Goal: Information Seeking & Learning: Understand process/instructions

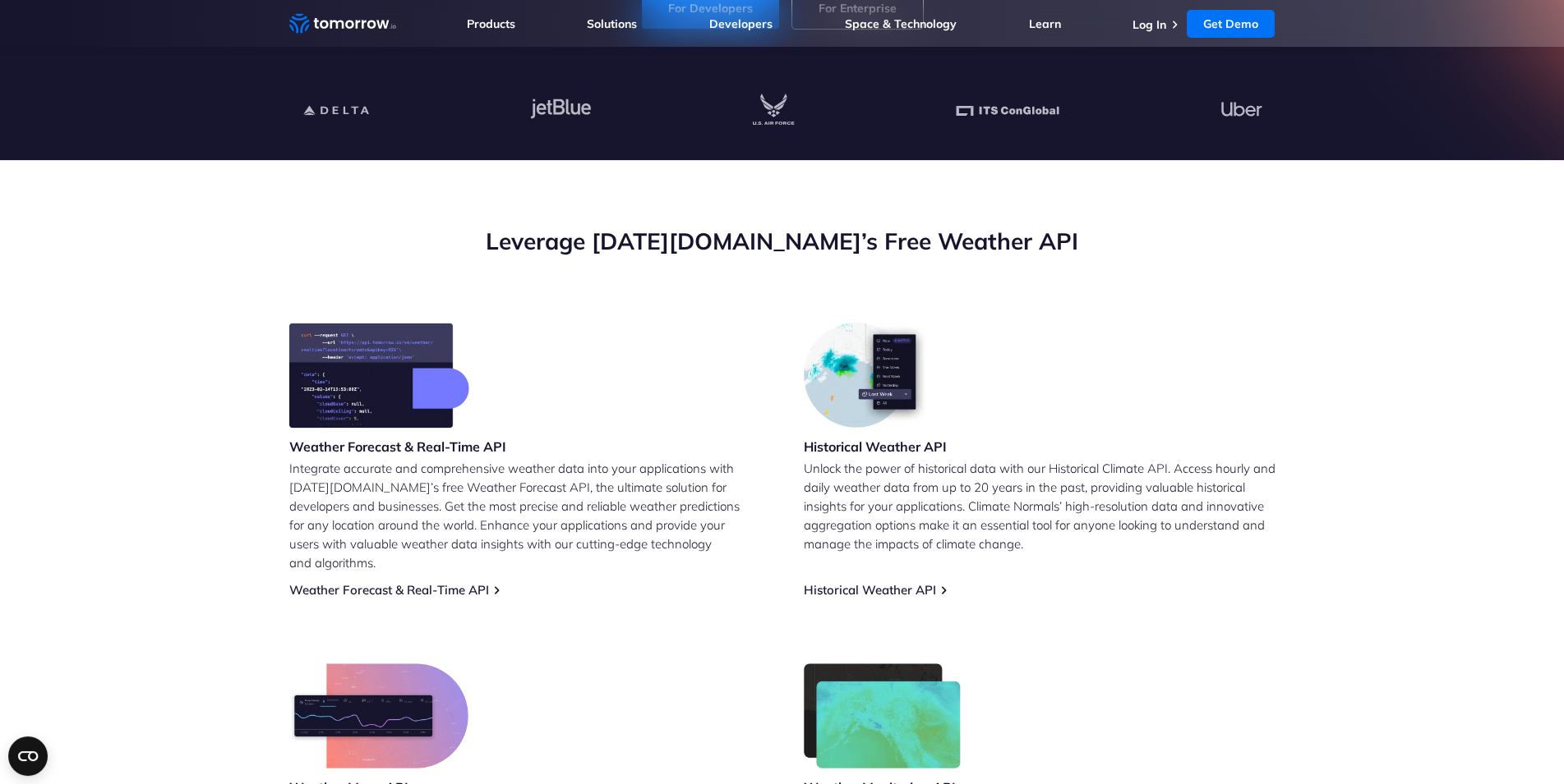
scroll to position [503, 0]
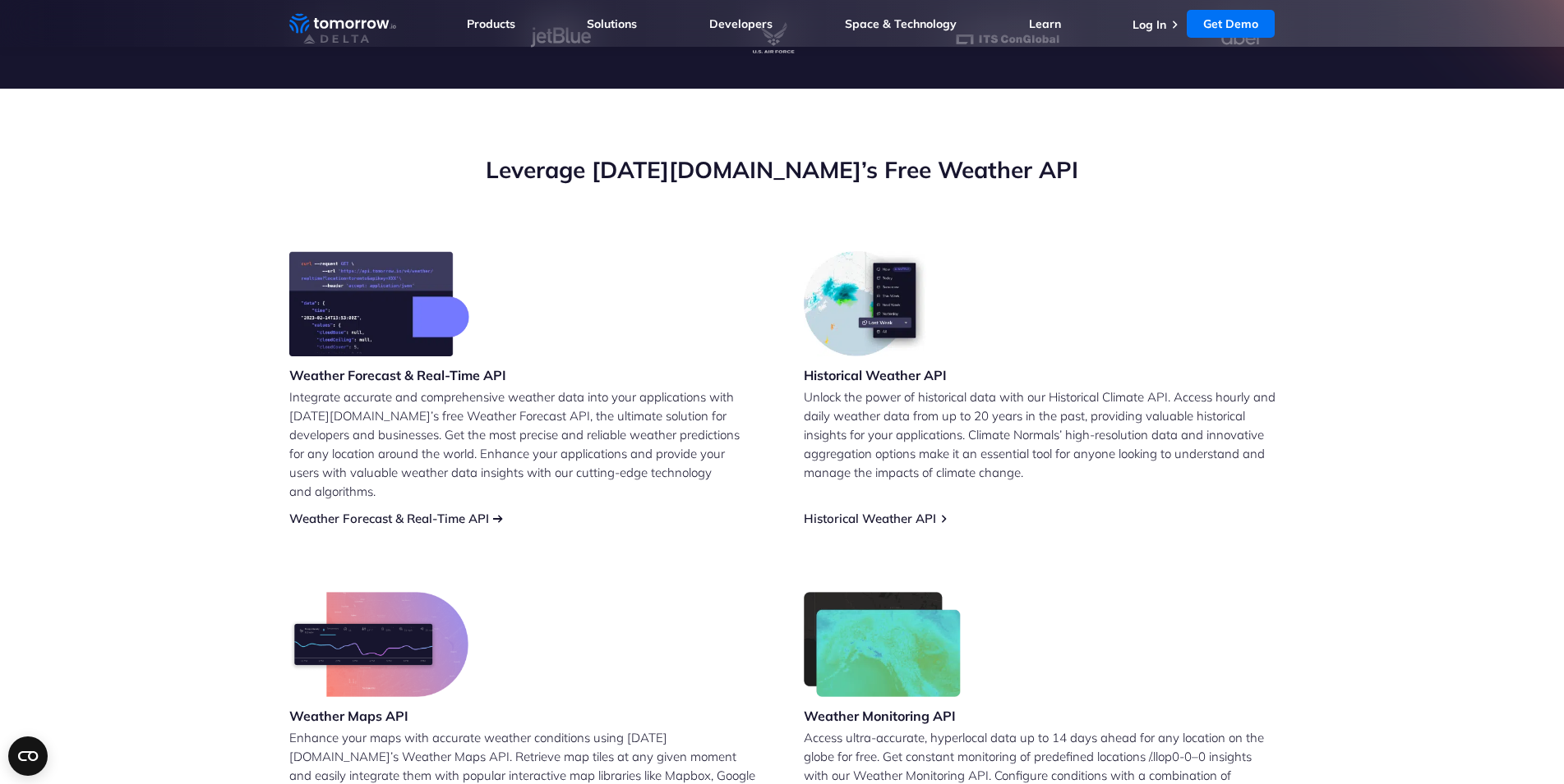
click at [400, 511] on link "Weather Forecast & Real-Time API" at bounding box center [389, 518] width 200 height 16
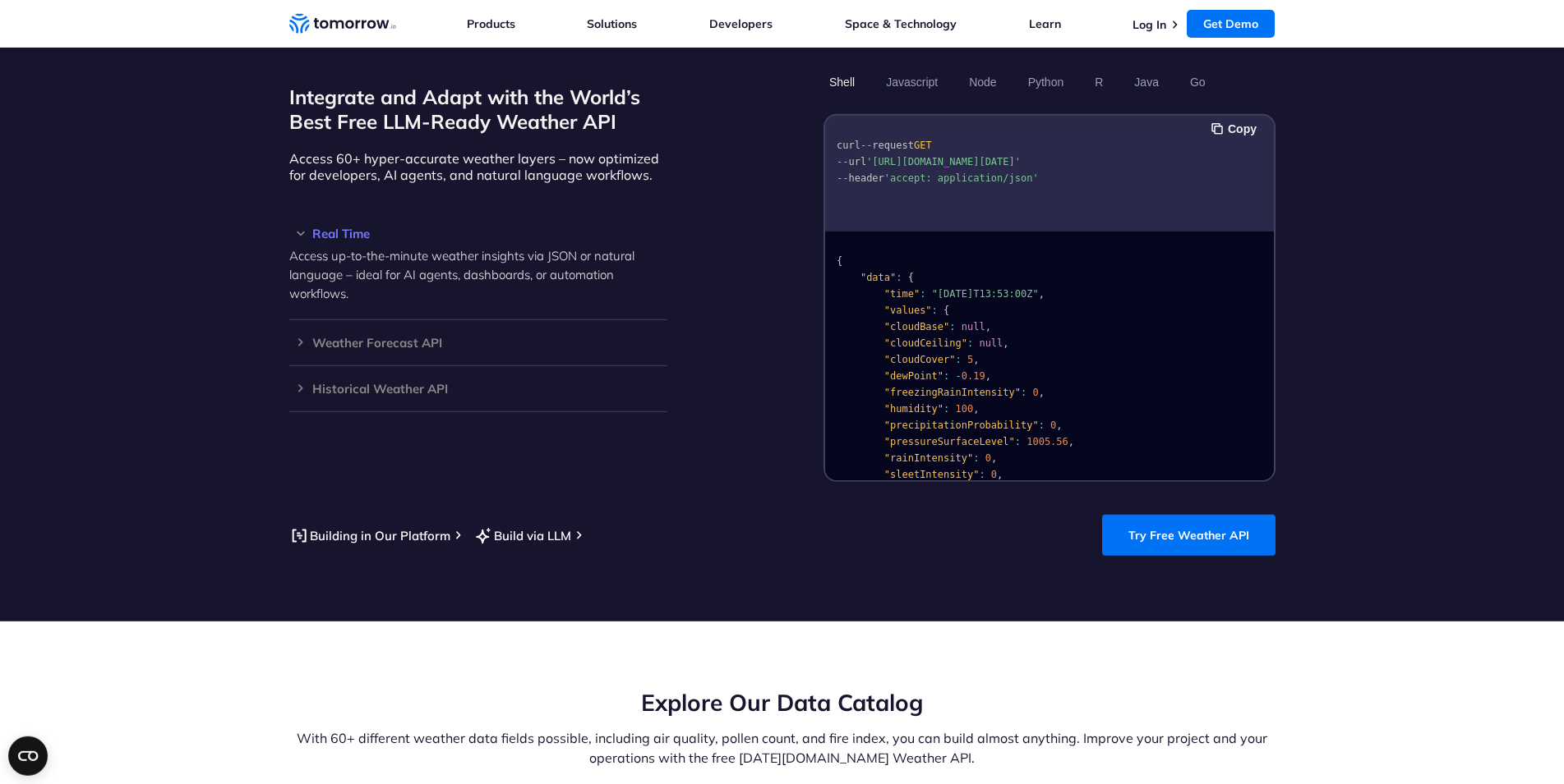
scroll to position [1593, 0]
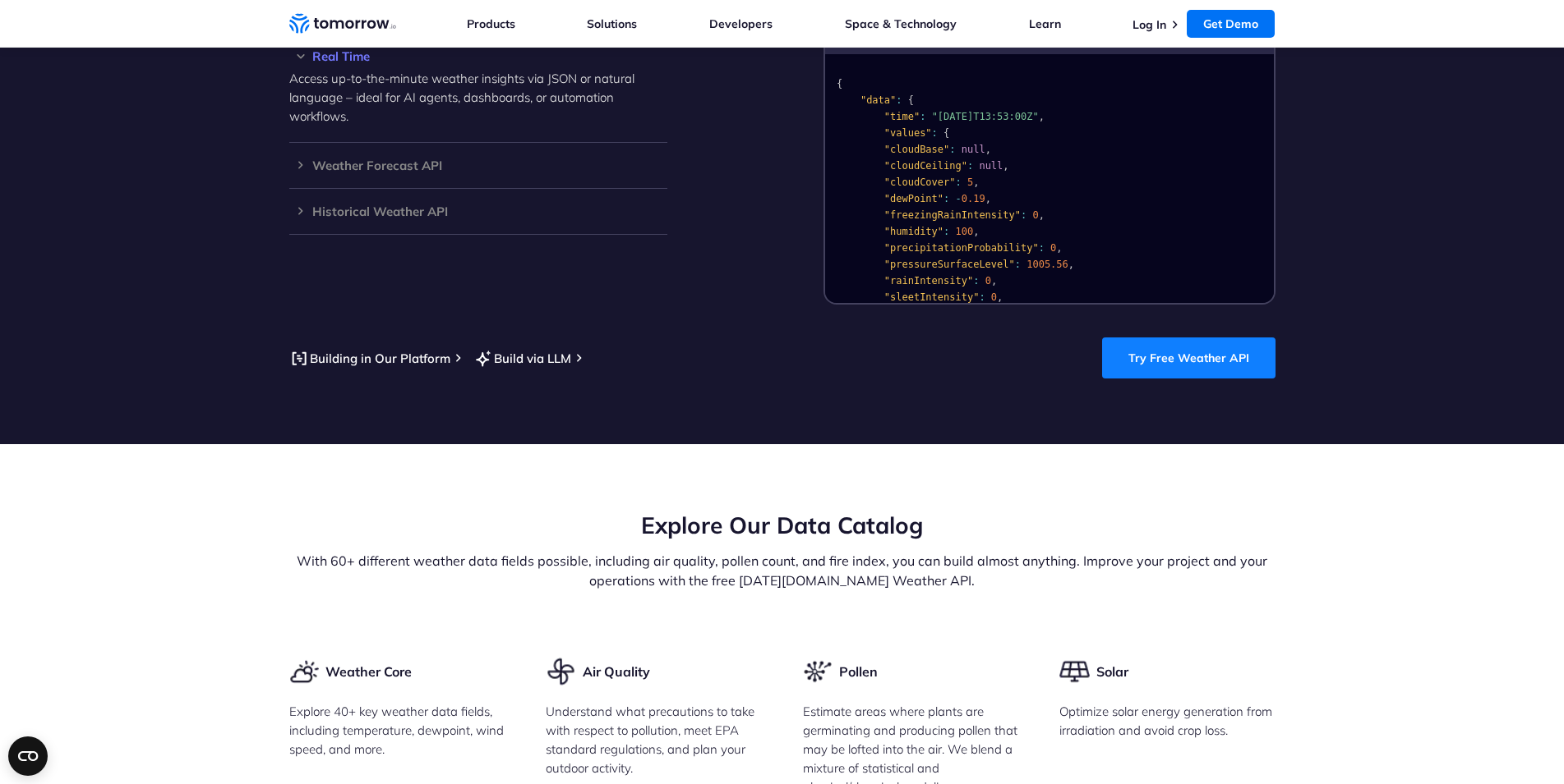
click at [1144, 341] on link "Try Free Weather API" at bounding box center [1189, 358] width 173 height 41
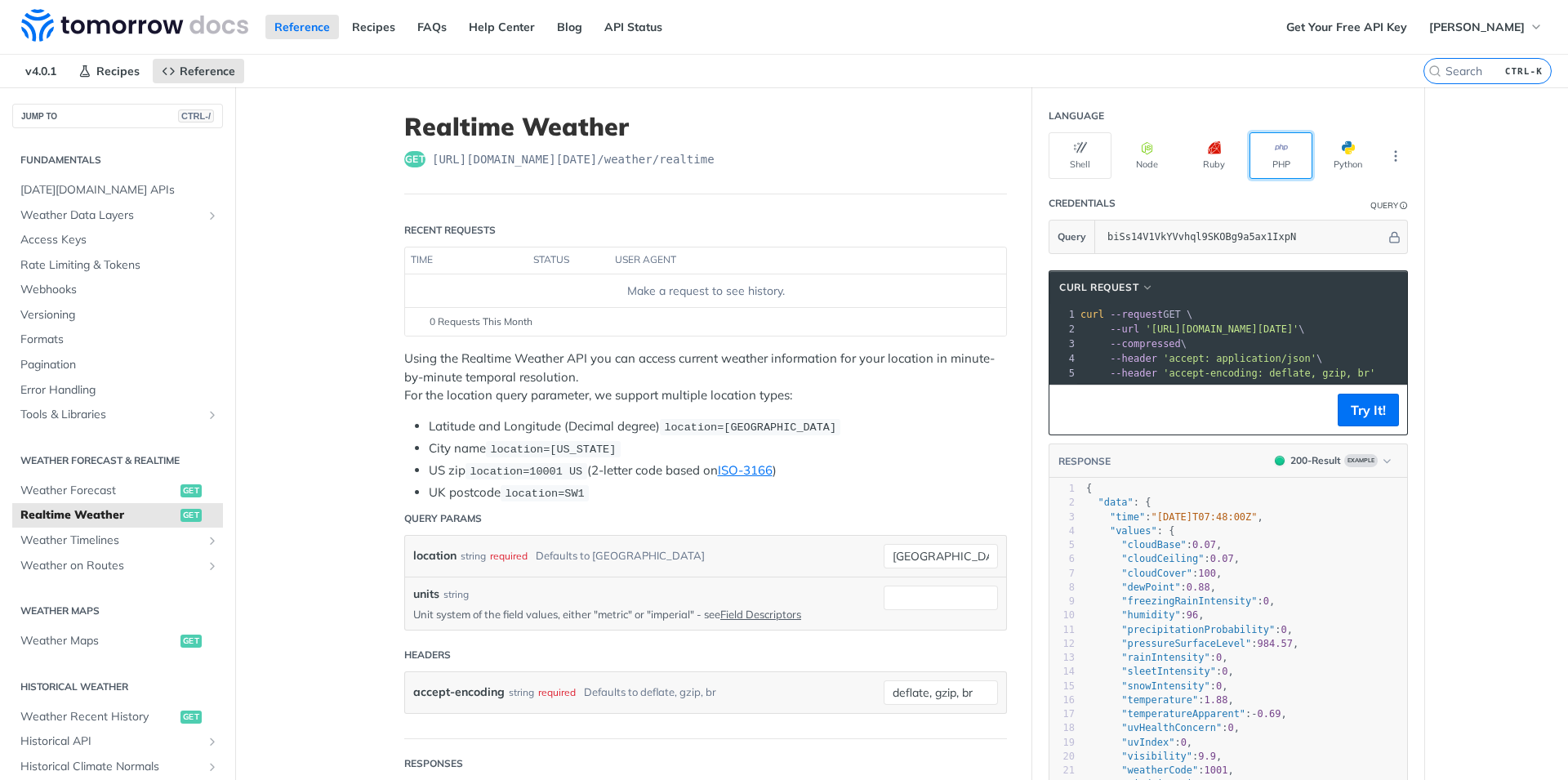
click at [1271, 166] on button "PHP" at bounding box center [1281, 156] width 63 height 47
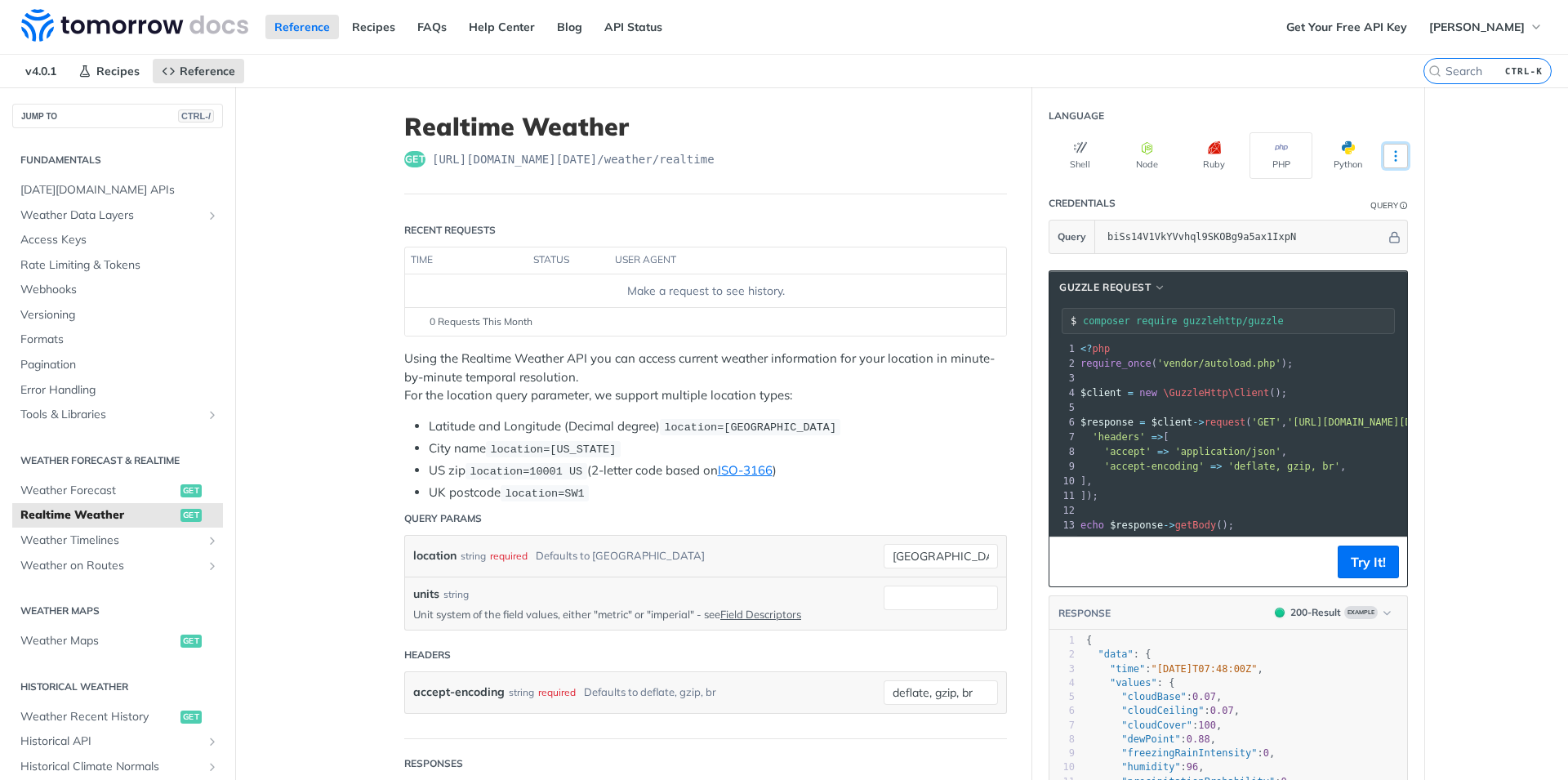
click at [1389, 161] on icon "More ellipsis" at bounding box center [1396, 156] width 15 height 15
